Goal: Find specific page/section: Find specific page/section

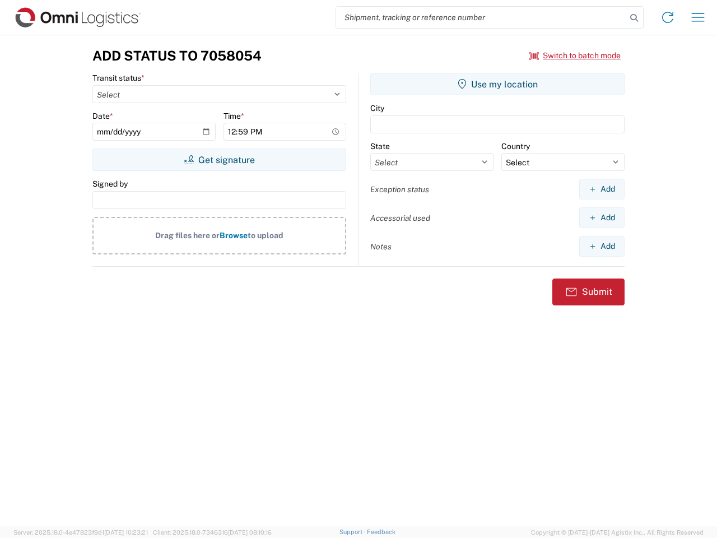
click at [481, 17] on input "search" at bounding box center [481, 17] width 290 height 21
click at [634, 18] on icon at bounding box center [635, 18] width 16 height 16
click at [668, 17] on icon at bounding box center [668, 17] width 18 height 18
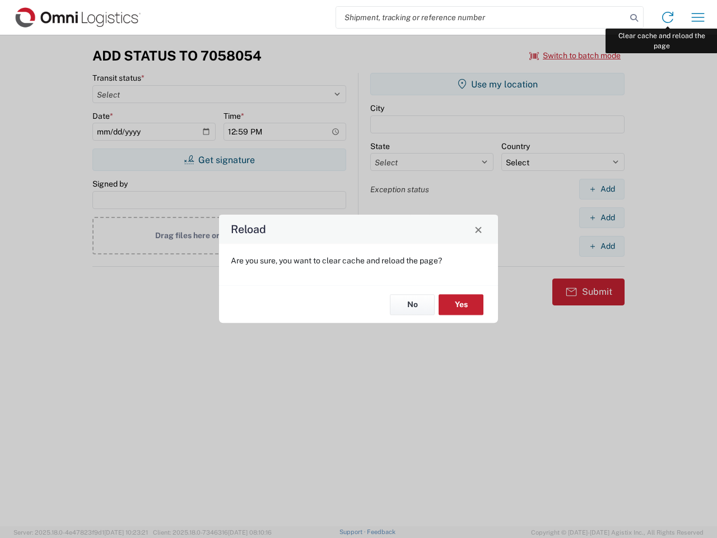
click at [698, 17] on div "Reload Are you sure, you want to clear cache and reload the page? No Yes" at bounding box center [358, 269] width 717 height 538
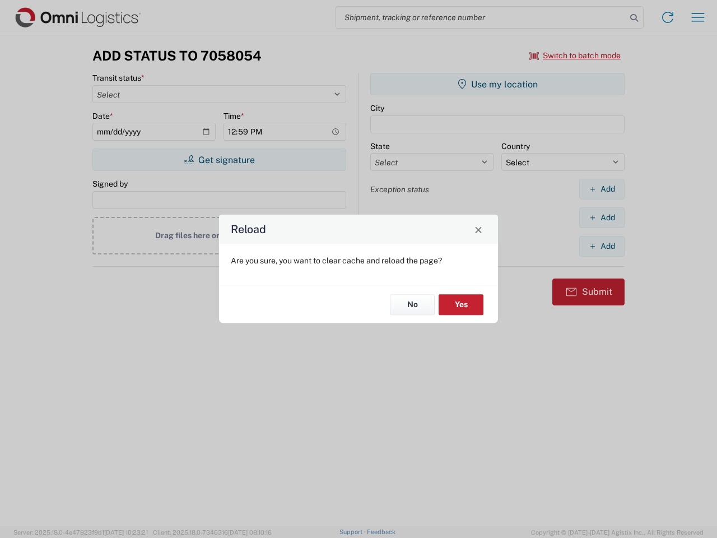
click at [576, 55] on div "Reload Are you sure, you want to clear cache and reload the page? No Yes" at bounding box center [358, 269] width 717 height 538
click at [219, 160] on div "Reload Are you sure, you want to clear cache and reload the page? No Yes" at bounding box center [358, 269] width 717 height 538
click at [498, 84] on div "Reload Are you sure, you want to clear cache and reload the page? No Yes" at bounding box center [358, 269] width 717 height 538
click at [602, 189] on div "Reload Are you sure, you want to clear cache and reload the page? No Yes" at bounding box center [358, 269] width 717 height 538
click at [602, 217] on div "Reload Are you sure, you want to clear cache and reload the page? No Yes" at bounding box center [358, 269] width 717 height 538
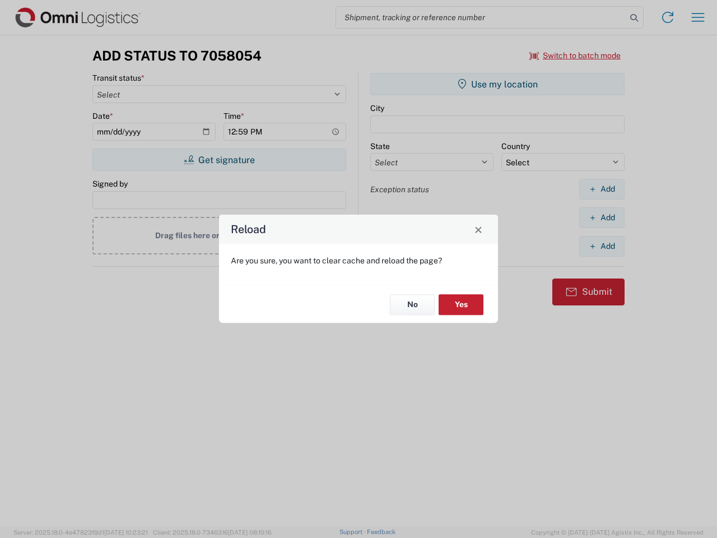
click at [602, 246] on div "Reload Are you sure, you want to clear cache and reload the page? No Yes" at bounding box center [358, 269] width 717 height 538
